Goal: Information Seeking & Learning: Learn about a topic

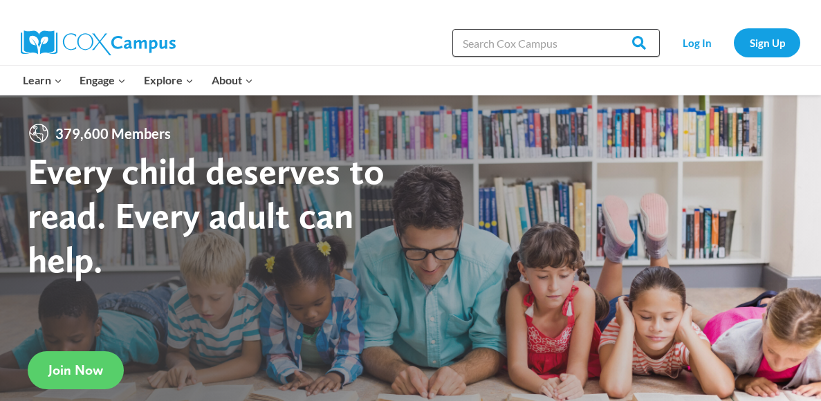
click at [533, 42] on input "Search in [URL][DOMAIN_NAME]" at bounding box center [556, 43] width 208 height 28
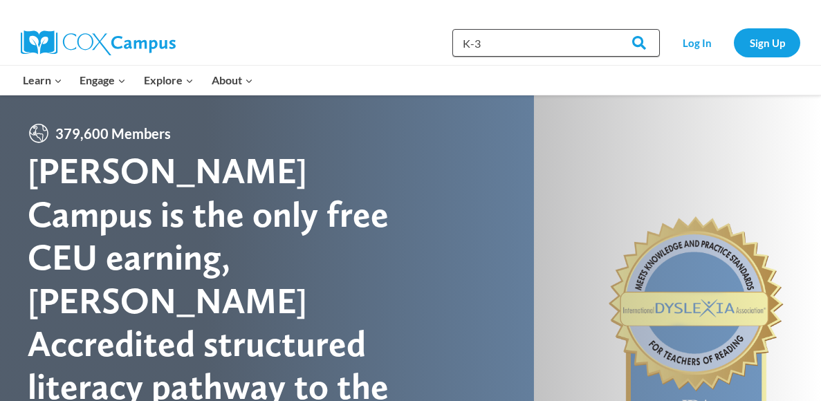
type input "K-3"
click at [606, 29] on input "Search" at bounding box center [633, 43] width 54 height 28
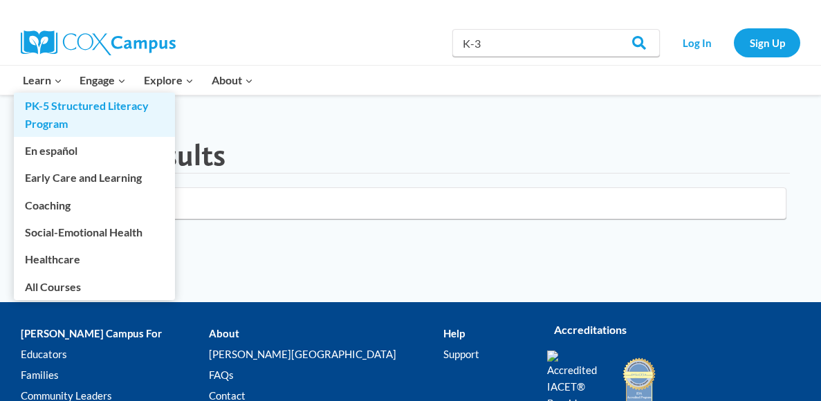
click at [47, 105] on link "PK-5 Structured Literacy Program" at bounding box center [94, 115] width 161 height 44
